Goal: Task Accomplishment & Management: Use online tool/utility

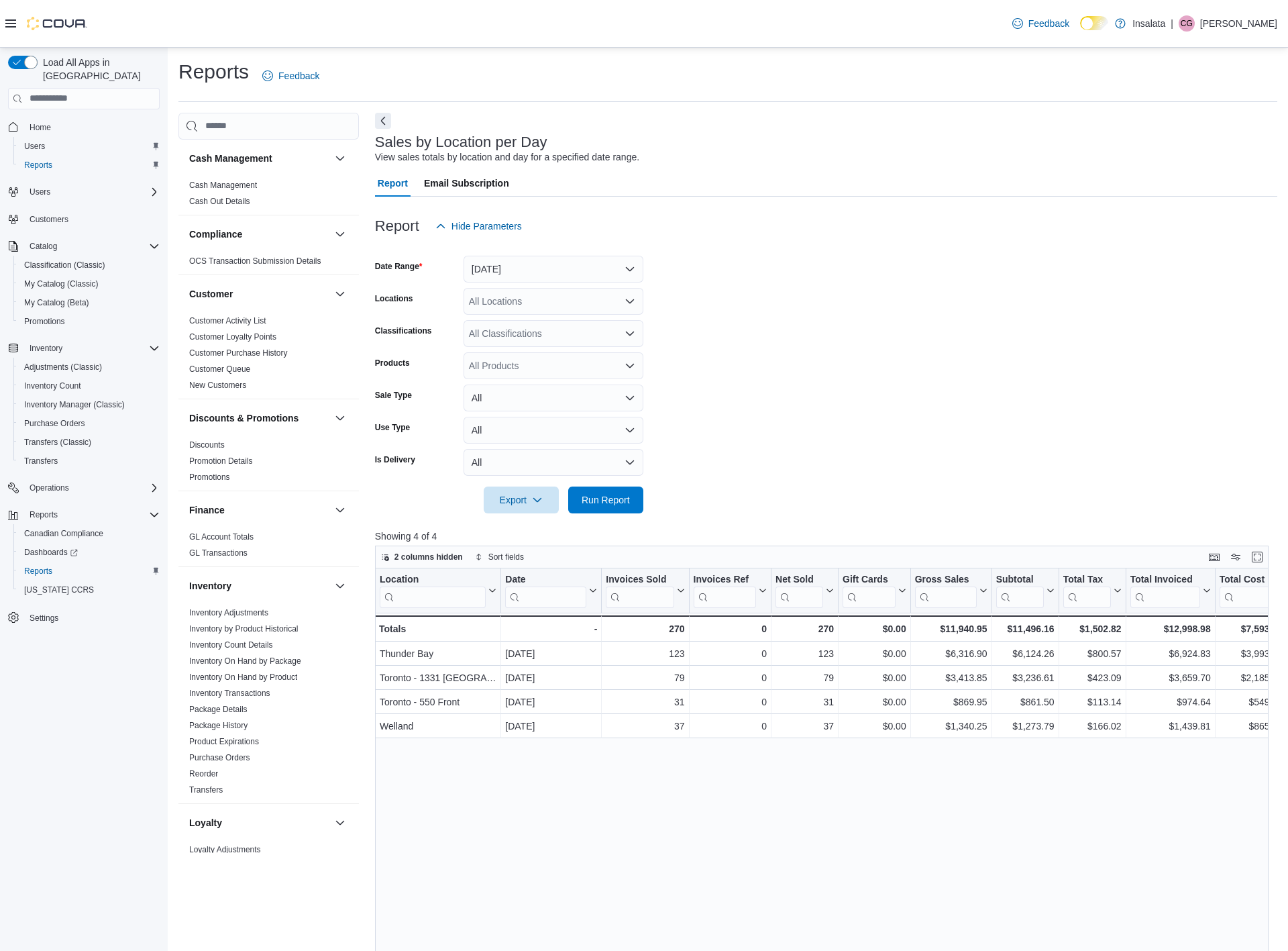
scroll to position [30, 0]
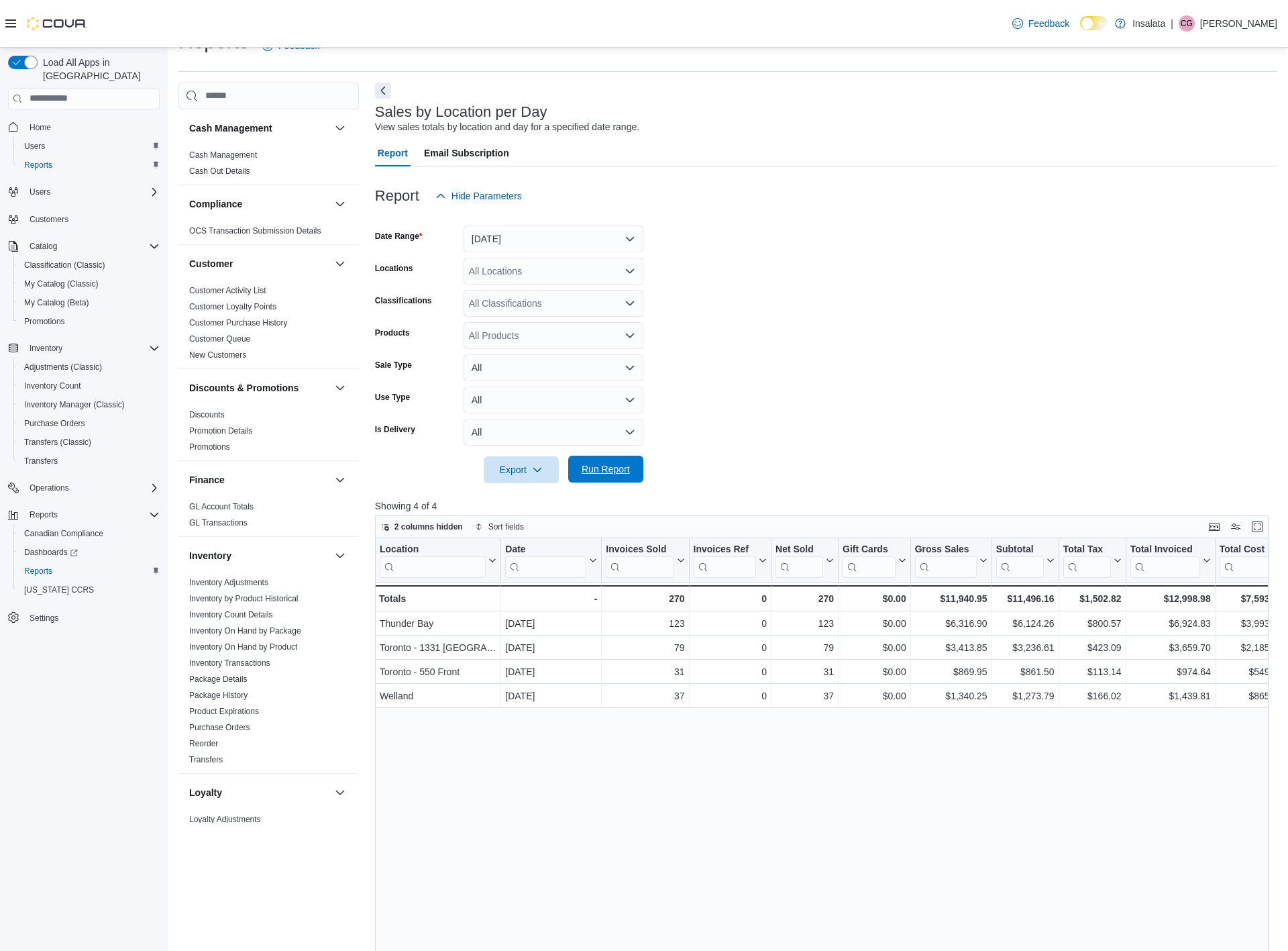
click at [605, 473] on span "Run Report" at bounding box center [606, 469] width 49 height 14
